Goal: Task Accomplishment & Management: Manage account settings

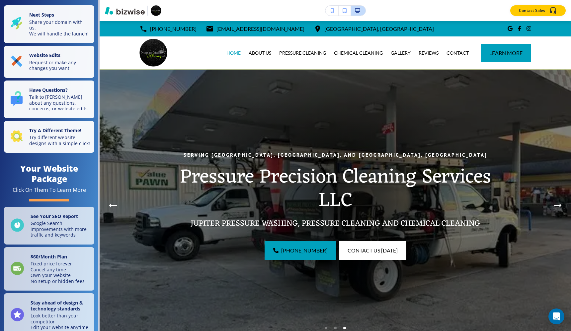
scroll to position [1562, 0]
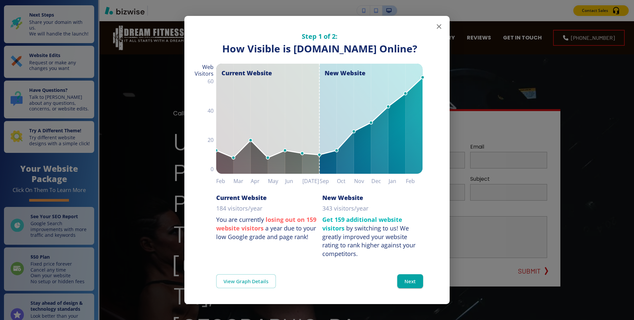
click at [438, 23] on icon "button" at bounding box center [439, 27] width 8 height 8
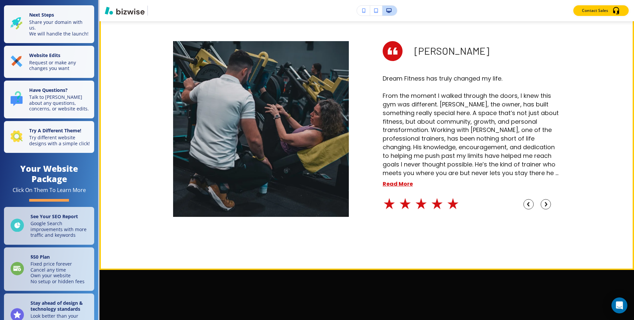
scroll to position [2125, 0]
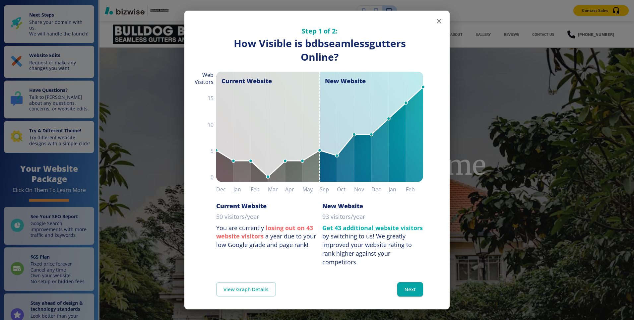
click at [440, 22] on icon "button" at bounding box center [439, 21] width 5 height 5
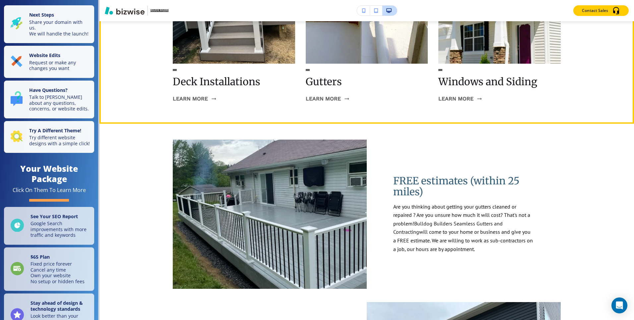
scroll to position [687, 0]
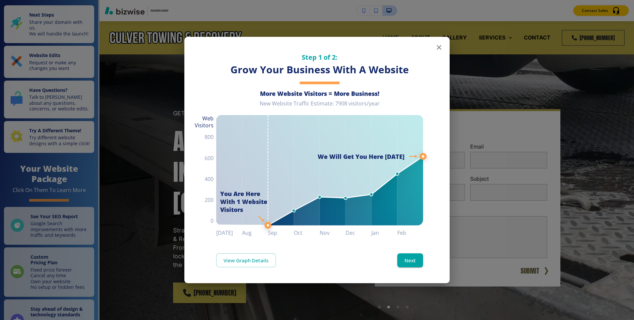
click at [438, 43] on icon "button" at bounding box center [439, 47] width 8 height 8
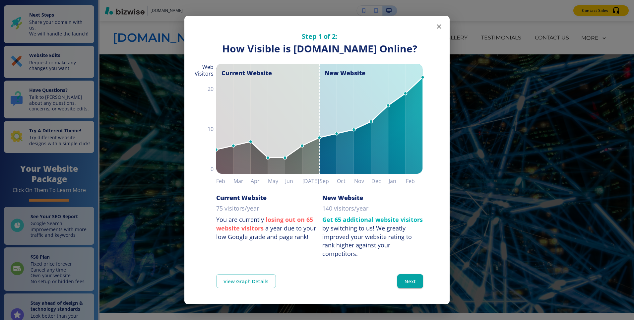
click at [439, 24] on icon "button" at bounding box center [439, 26] width 5 height 5
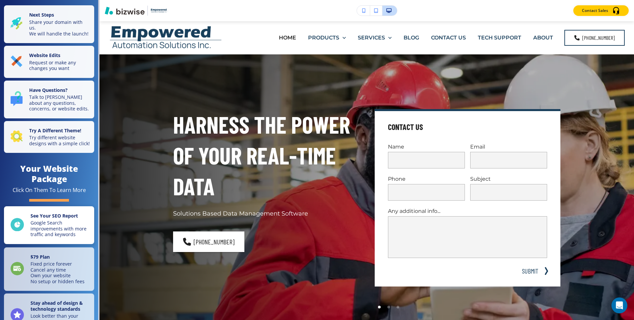
click at [44, 220] on p "Google Search improvements with more traffic and keywords" at bounding box center [61, 229] width 60 height 18
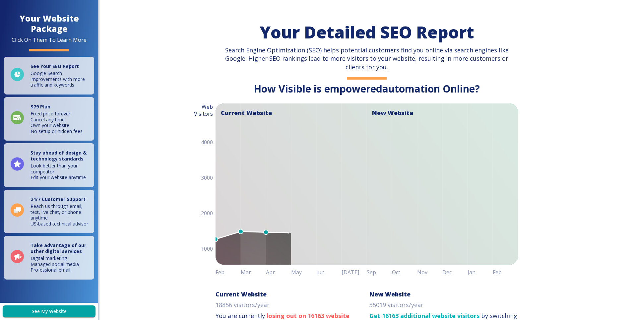
scroll to position [0, 155]
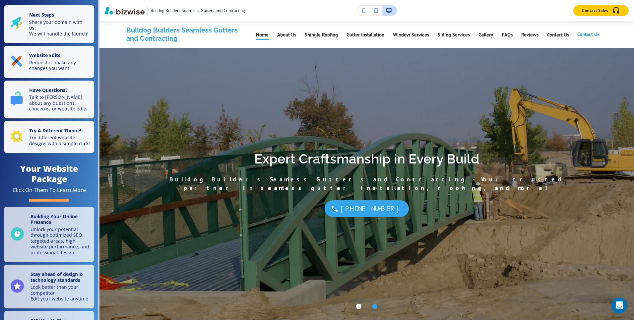
scroll to position [415, 0]
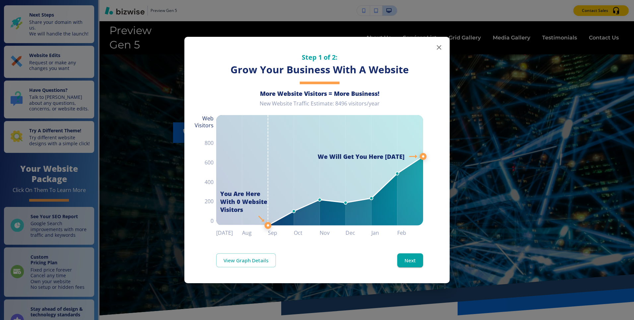
click at [438, 45] on icon "button" at bounding box center [439, 47] width 8 height 8
click at [443, 46] on button "button" at bounding box center [439, 47] width 13 height 13
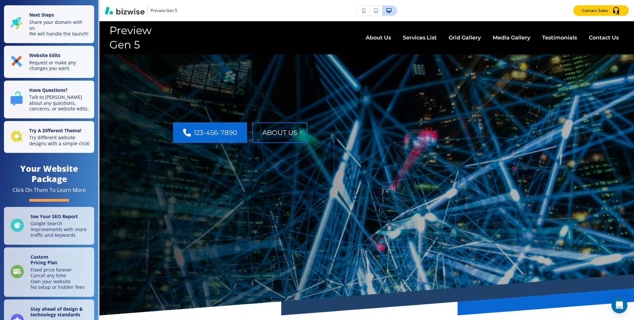
click at [276, 45] on div "About Us Services List Grid Gallery Media Gallery Testimonials Contact Us" at bounding box center [400, 38] width 447 height 27
click at [129, 30] on h4 "Preview Gen 5" at bounding box center [141, 38] width 65 height 28
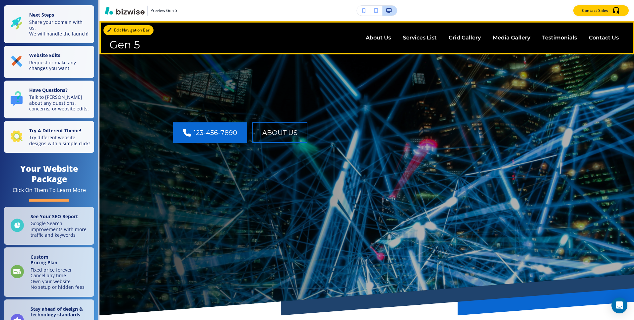
click at [116, 30] on button "Edit Navigation Bar" at bounding box center [128, 30] width 50 height 10
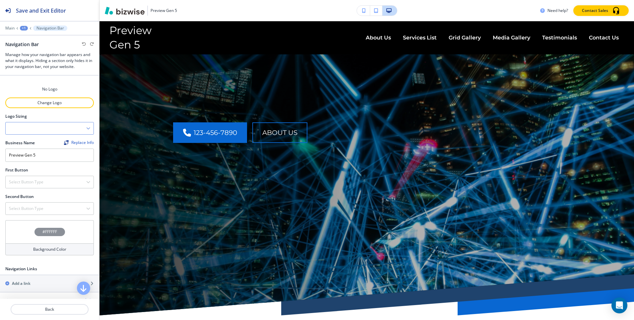
scroll to position [74, 0]
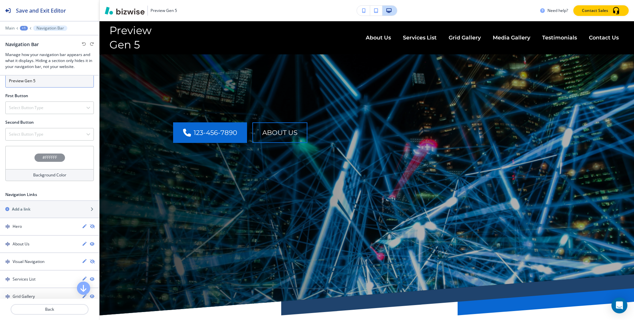
click at [27, 79] on input "Preview Gen 5" at bounding box center [49, 80] width 89 height 13
type input "Not an Instance"
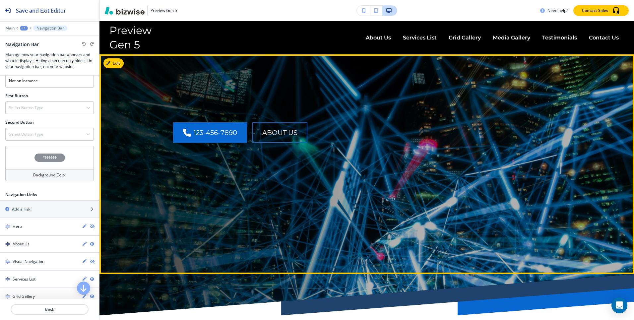
click at [154, 79] on div "123-456-7890 About Us" at bounding box center [367, 164] width 535 height 220
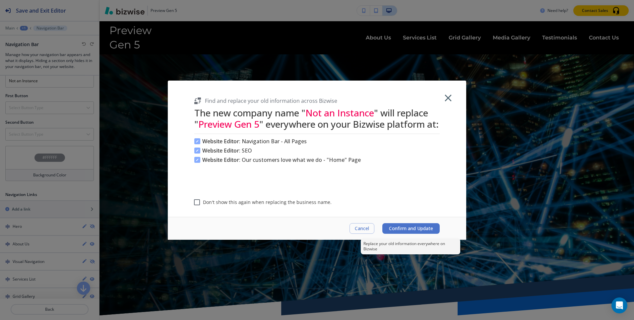
click at [411, 228] on span "Confirm and Update" at bounding box center [411, 228] width 44 height 5
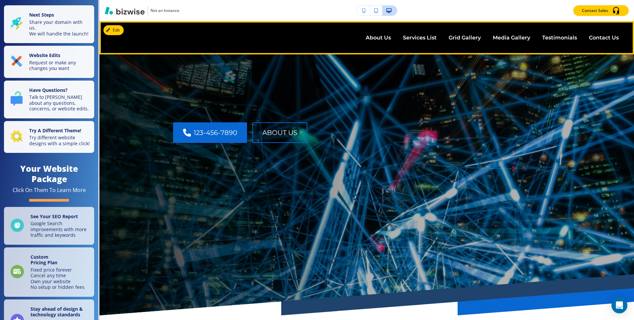
click at [116, 29] on button "Edit" at bounding box center [113, 30] width 20 height 10
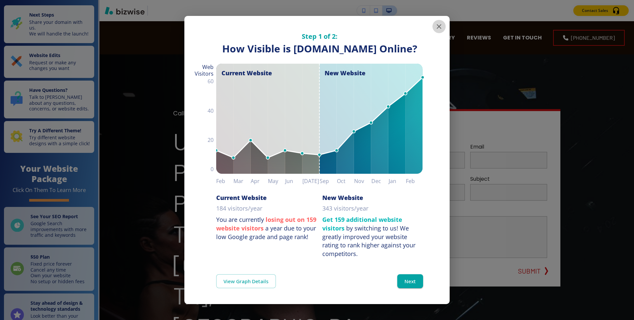
click at [438, 23] on icon "button" at bounding box center [439, 27] width 8 height 8
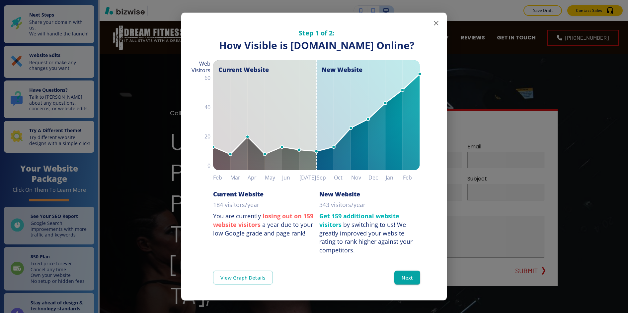
click at [438, 21] on icon "button" at bounding box center [436, 23] width 8 height 8
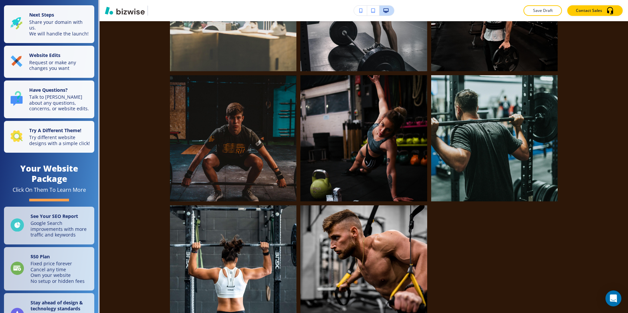
scroll to position [1037, 0]
